Goal: Task Accomplishment & Management: Complete application form

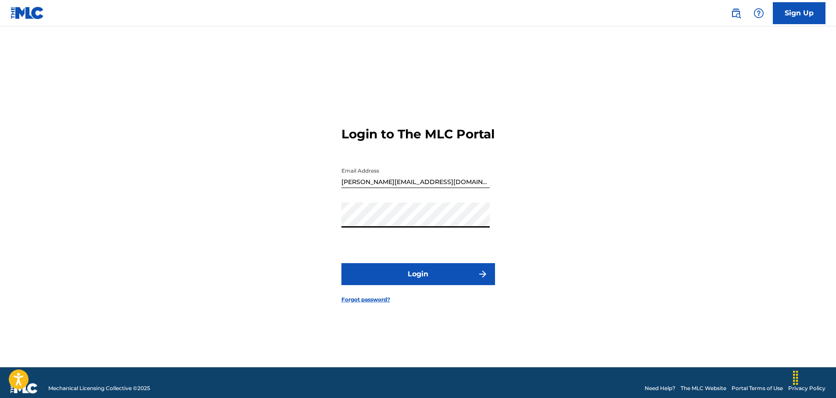
click at [427, 281] on button "Login" at bounding box center [418, 274] width 154 height 22
click at [422, 284] on button "Login" at bounding box center [418, 274] width 154 height 22
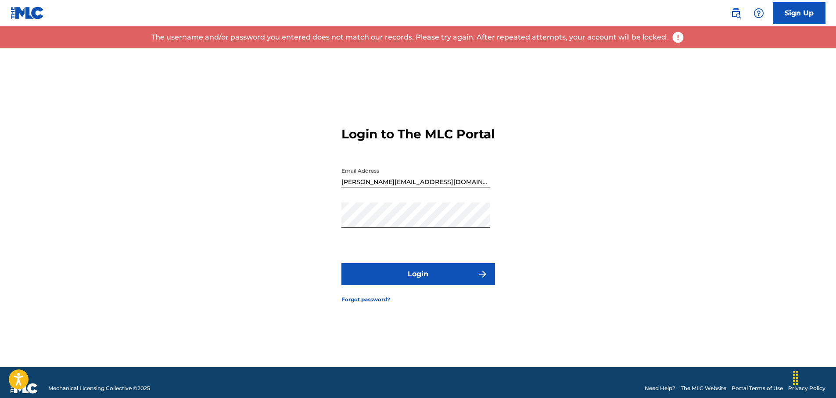
click at [373, 303] on link "Forgot password?" at bounding box center [365, 299] width 49 height 8
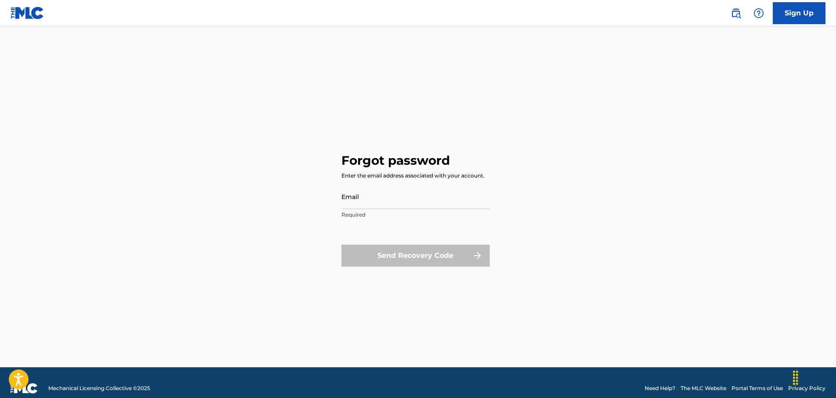
click at [359, 195] on input "Email" at bounding box center [415, 196] width 148 height 25
type input "[PERSON_NAME][EMAIL_ADDRESS][DOMAIN_NAME]"
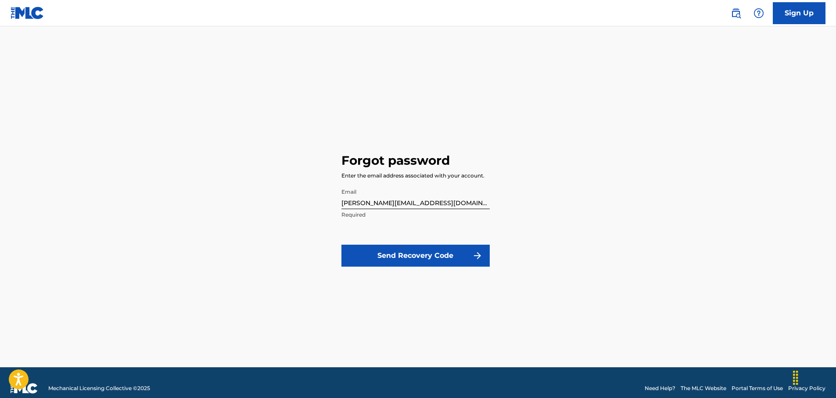
click at [393, 253] on button "Send Recovery Code" at bounding box center [415, 255] width 148 height 22
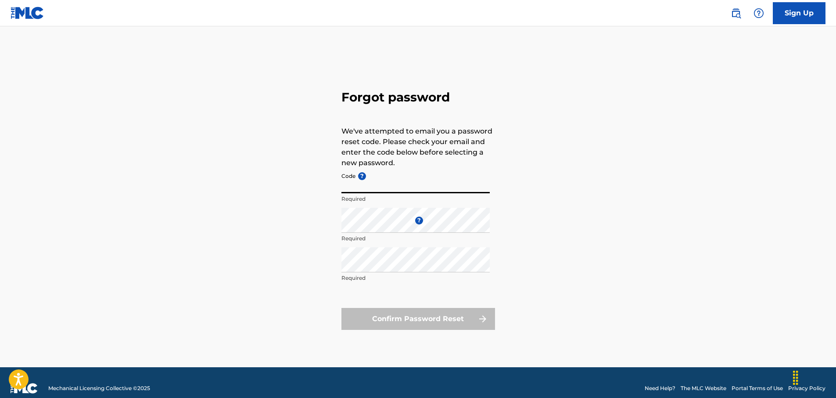
click at [352, 179] on input "Code ?" at bounding box center [415, 180] width 148 height 25
paste input "FP_09be86c0a4209b00a6723e5140b7"
type input "FP_09be86c0a4209b00a6723e5140b7"
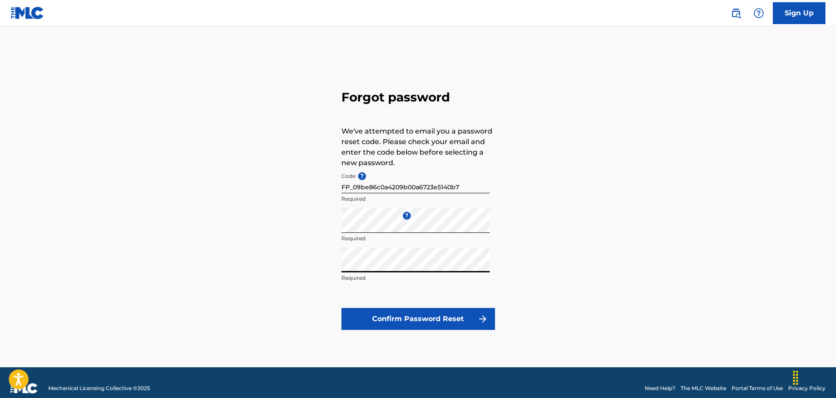
click at [401, 315] on button "Confirm Password Reset" at bounding box center [418, 319] width 154 height 22
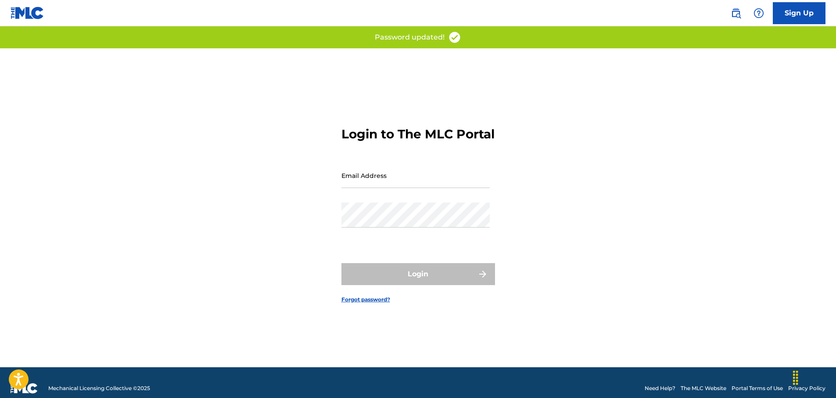
click at [377, 188] on input "Email Address" at bounding box center [415, 175] width 148 height 25
type input "[PERSON_NAME][EMAIL_ADDRESS][DOMAIN_NAME]"
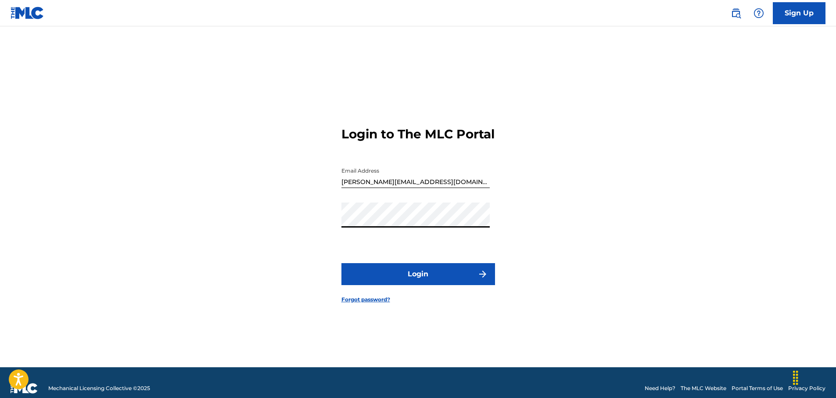
click at [412, 283] on button "Login" at bounding box center [418, 274] width 154 height 22
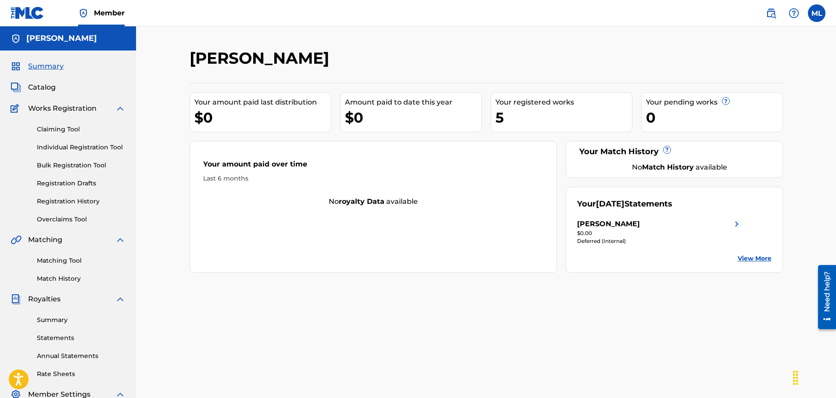
click at [530, 105] on div "Your registered works" at bounding box center [564, 102] width 137 height 11
click at [510, 115] on div "5" at bounding box center [564, 118] width 137 height 20
click at [40, 87] on span "Catalog" at bounding box center [42, 87] width 28 height 11
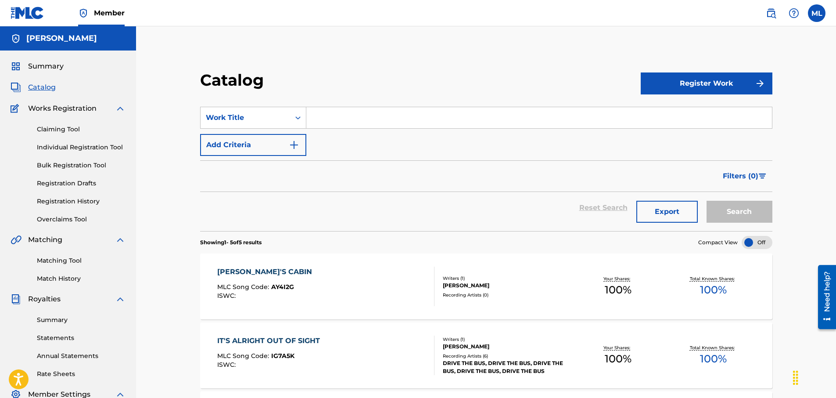
click at [698, 85] on button "Register Work" at bounding box center [707, 83] width 132 height 22
click at [676, 110] on link "Individual" at bounding box center [707, 111] width 132 height 21
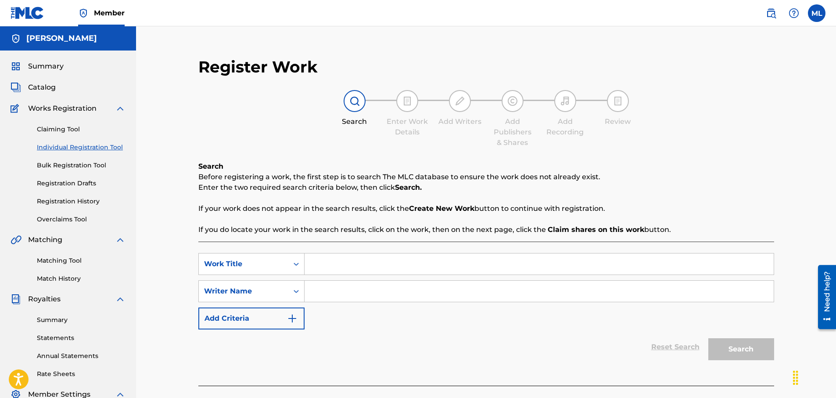
click at [326, 265] on input "Search Form" at bounding box center [539, 263] width 469 height 21
type input "Duke of Orleans"
click at [309, 293] on input "Search Form" at bounding box center [539, 290] width 469 height 21
type input "[PERSON_NAME]"
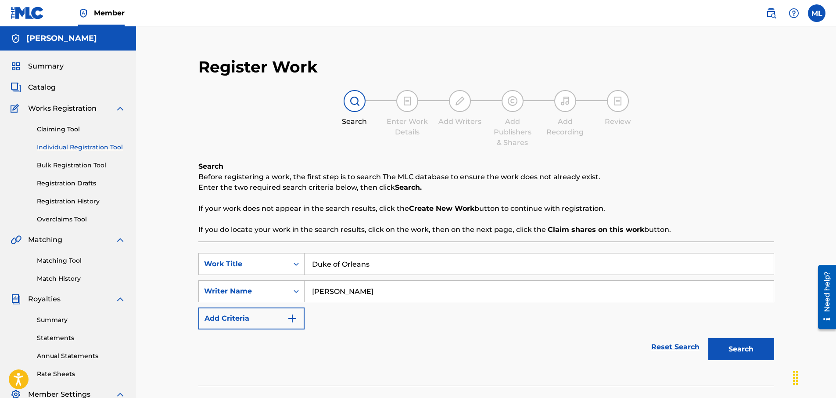
click at [293, 317] on img "Search Form" at bounding box center [292, 318] width 11 height 11
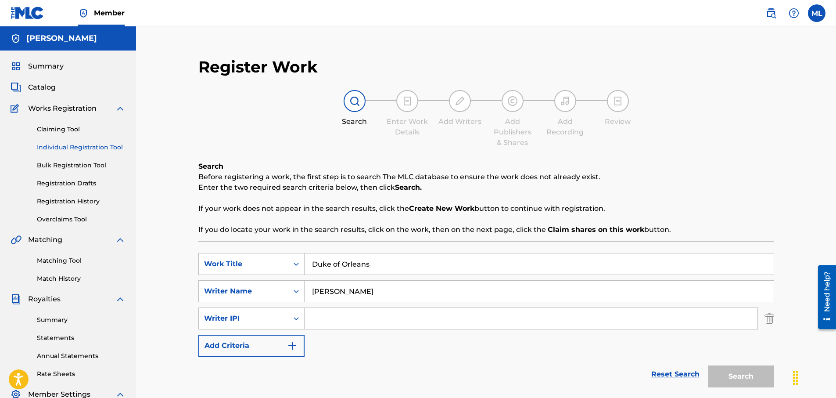
click at [322, 314] on input "Search Form" at bounding box center [531, 318] width 453 height 21
click at [296, 345] on img "Search Form" at bounding box center [292, 345] width 11 height 11
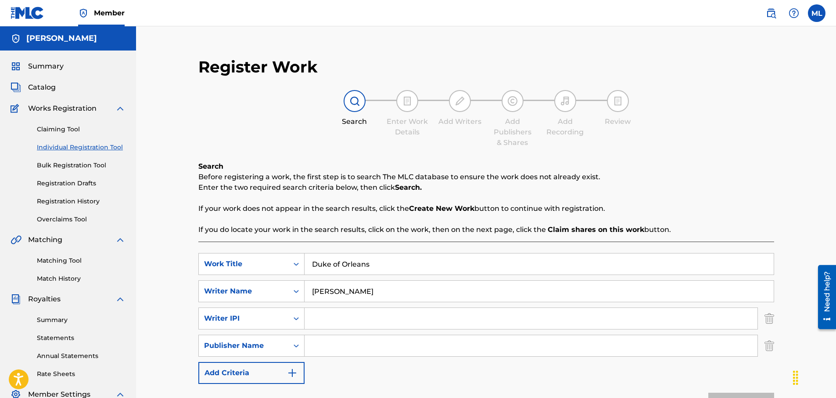
click at [321, 345] on input "Search Form" at bounding box center [531, 345] width 453 height 21
type input "DAD WEARS PLAID PUBLISHING"
click at [296, 374] on img "Search Form" at bounding box center [292, 372] width 11 height 11
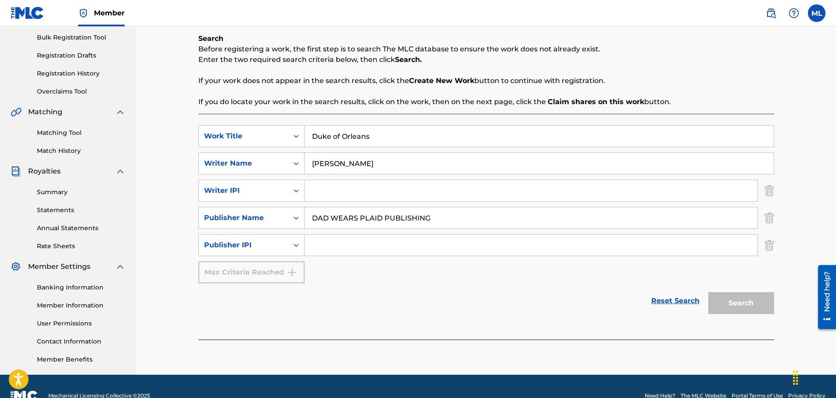
scroll to position [132, 0]
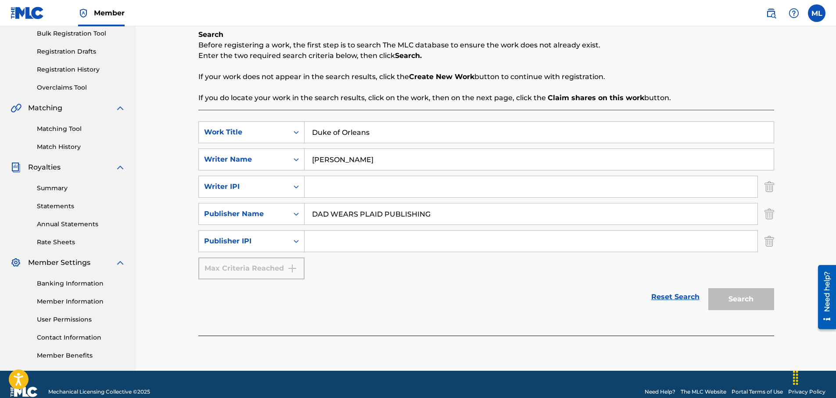
click at [345, 311] on div "Reset Search Search" at bounding box center [486, 296] width 576 height 35
click at [504, 301] on div "Reset Search Search" at bounding box center [486, 296] width 576 height 35
click at [295, 269] on div "Max Criteria Reached" at bounding box center [251, 268] width 106 height 22
click at [297, 243] on icon "Search Form" at bounding box center [296, 241] width 9 height 9
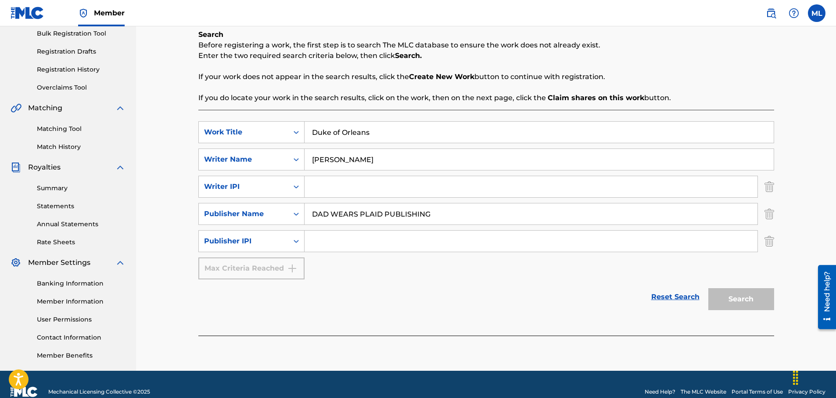
click at [680, 296] on link "Reset Search" at bounding box center [675, 296] width 57 height 19
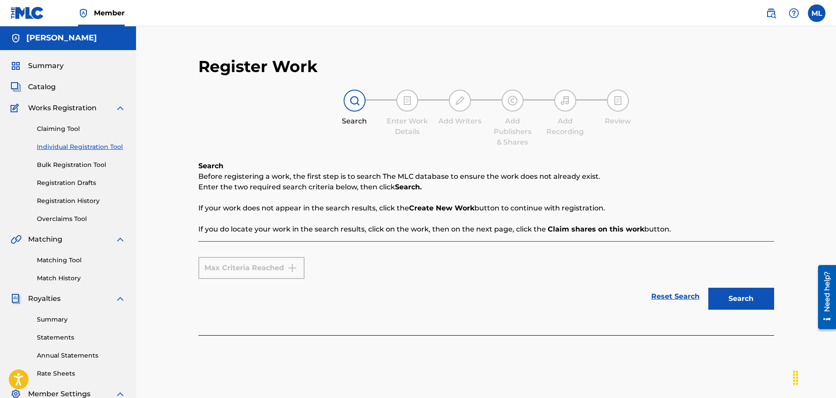
scroll to position [0, 0]
click at [676, 295] on link "Reset Search" at bounding box center [675, 296] width 57 height 19
click at [670, 295] on link "Reset Search" at bounding box center [675, 296] width 57 height 19
click at [740, 298] on button "Search" at bounding box center [741, 299] width 66 height 22
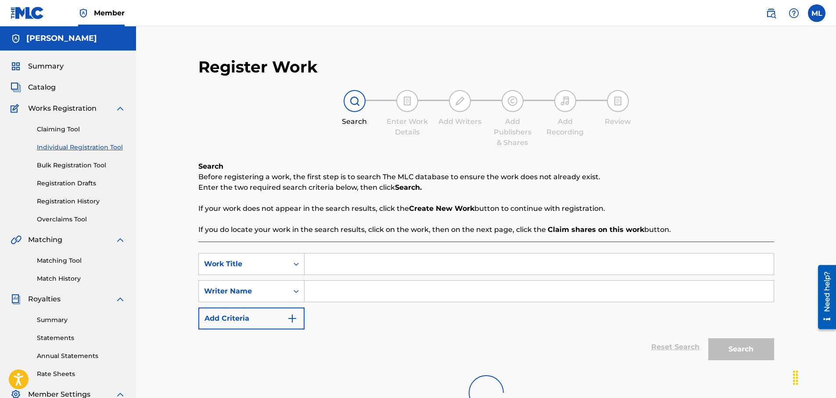
click at [331, 258] on input "Search Form" at bounding box center [539, 263] width 469 height 21
type input "Duke of Orleans"
click at [328, 288] on input "Search Form" at bounding box center [539, 290] width 469 height 21
type input "[PERSON_NAME]"
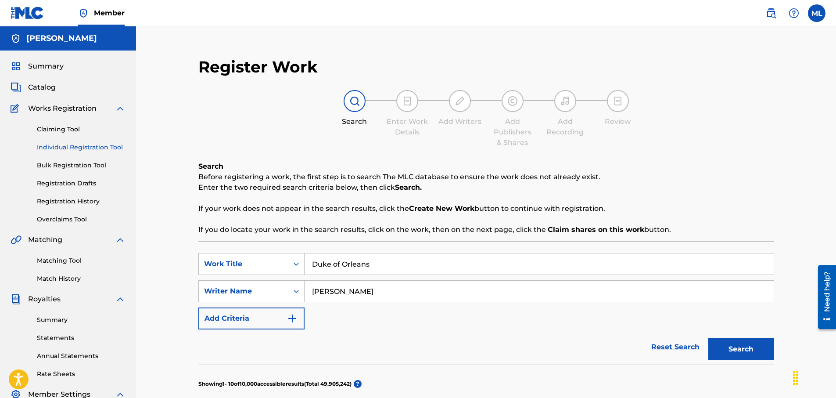
click at [746, 352] on button "Search" at bounding box center [741, 349] width 66 height 22
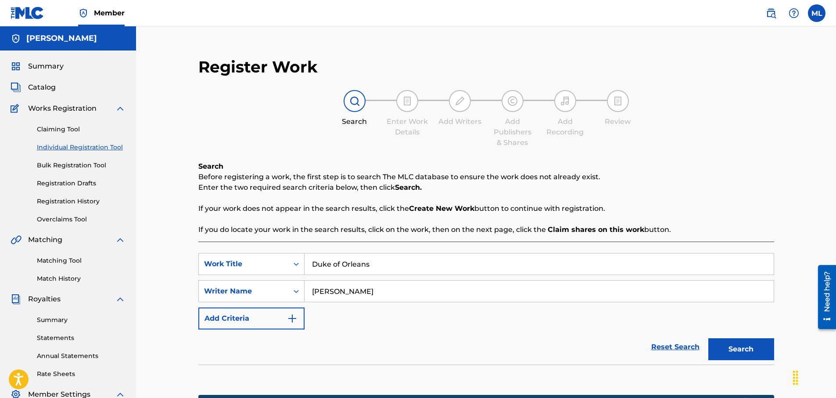
click at [742, 349] on button "Search" at bounding box center [741, 349] width 66 height 22
click at [292, 317] on img "Search Form" at bounding box center [292, 318] width 11 height 11
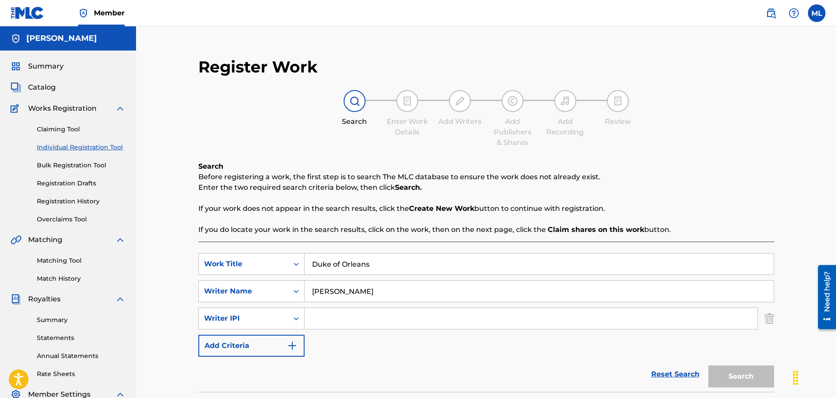
click at [314, 319] on input "Search Form" at bounding box center [531, 318] width 453 height 21
